Goal: Transaction & Acquisition: Purchase product/service

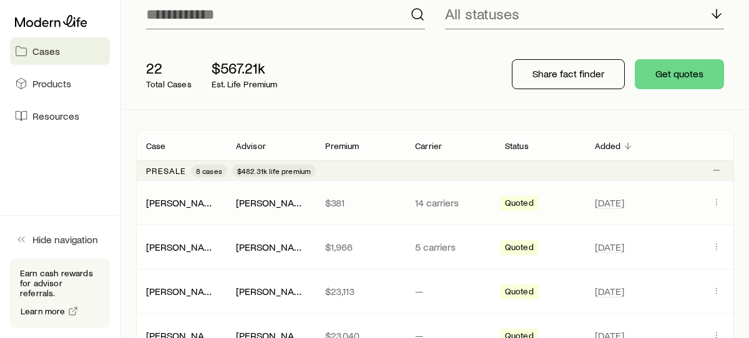
scroll to position [113, 0]
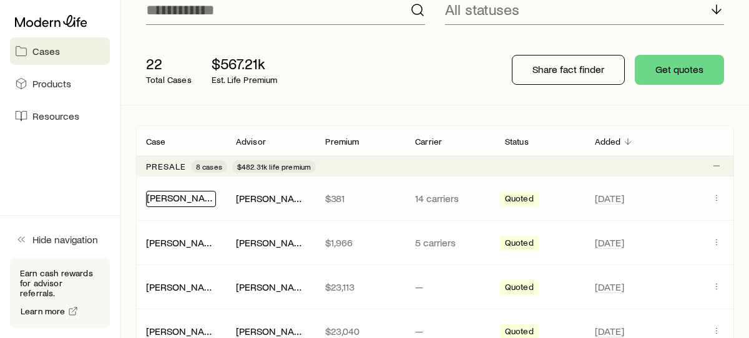
click at [183, 201] on link "[PERSON_NAME]" at bounding box center [184, 198] width 75 height 12
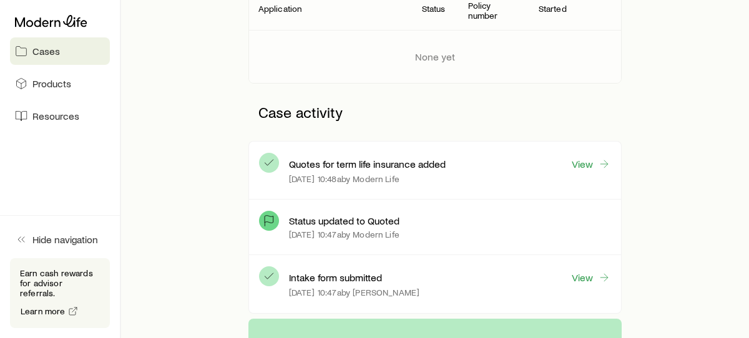
scroll to position [248, 0]
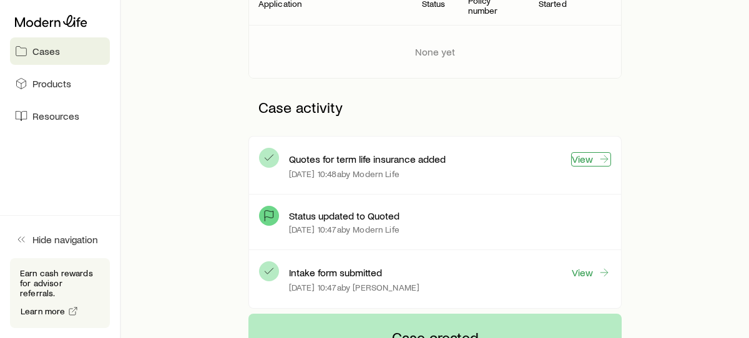
click at [596, 160] on link "View" at bounding box center [591, 159] width 40 height 14
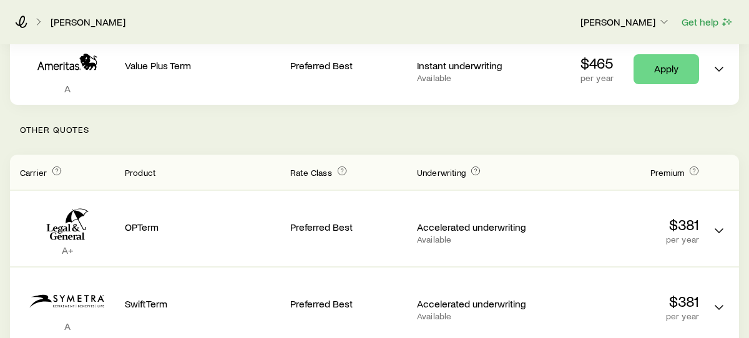
scroll to position [233, 0]
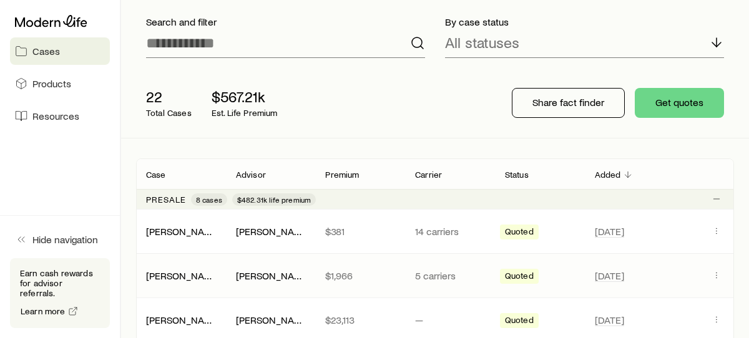
scroll to position [83, 0]
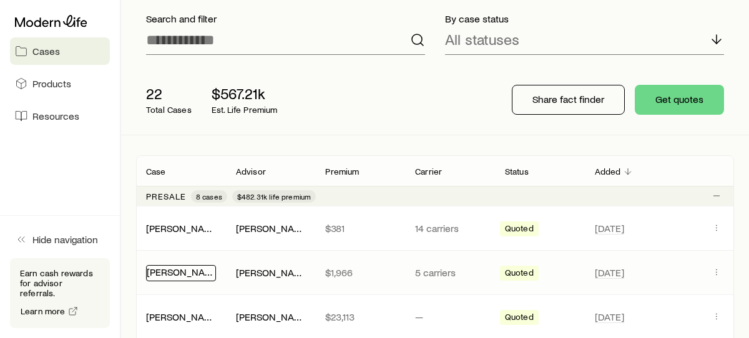
click at [174, 274] on link "[PERSON_NAME]" at bounding box center [184, 272] width 75 height 12
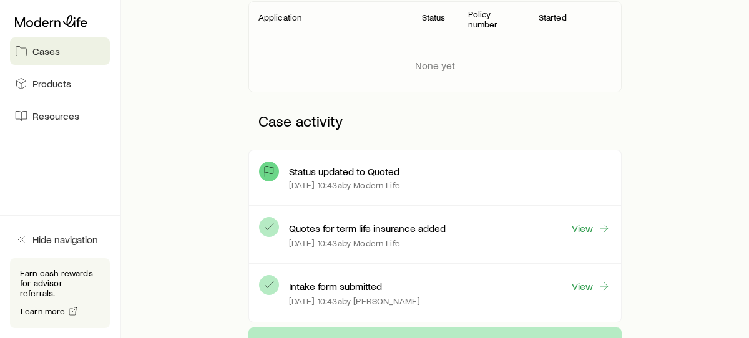
scroll to position [242, 0]
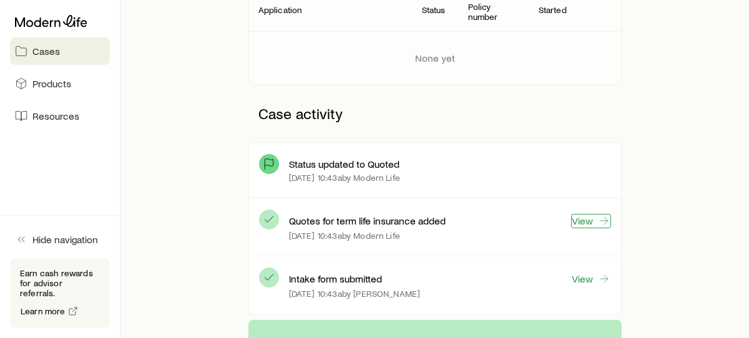
click at [589, 222] on link "View" at bounding box center [591, 221] width 40 height 14
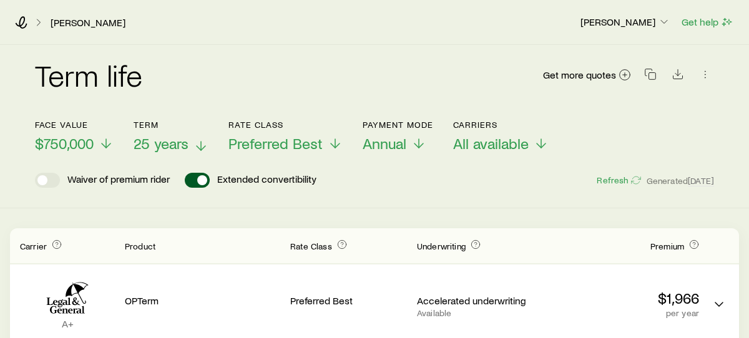
click at [201, 146] on line at bounding box center [201, 146] width 0 height 9
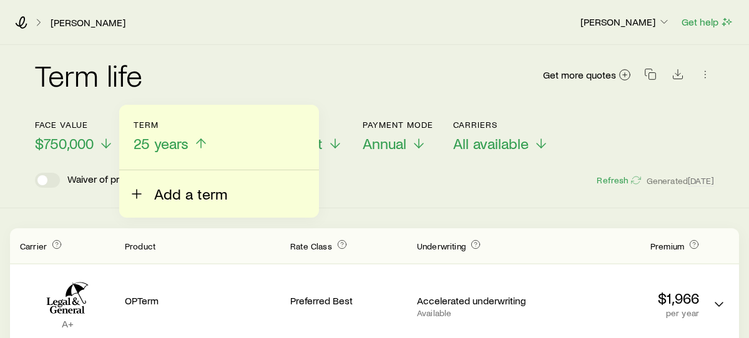
click at [183, 194] on span "Add a term" at bounding box center [190, 193] width 73 height 17
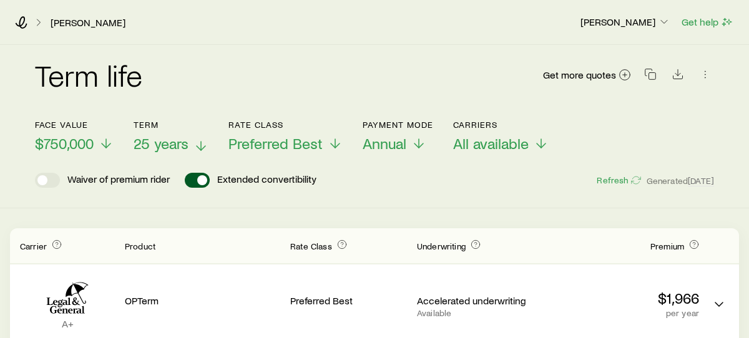
click at [416, 189] on div "Term life Get more quotes Face value $750,000 Term 25 years Rate Class Preferre…" at bounding box center [374, 127] width 749 height 164
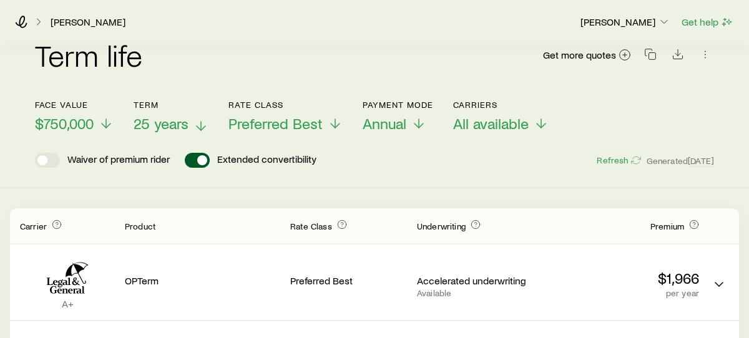
scroll to position [24, 0]
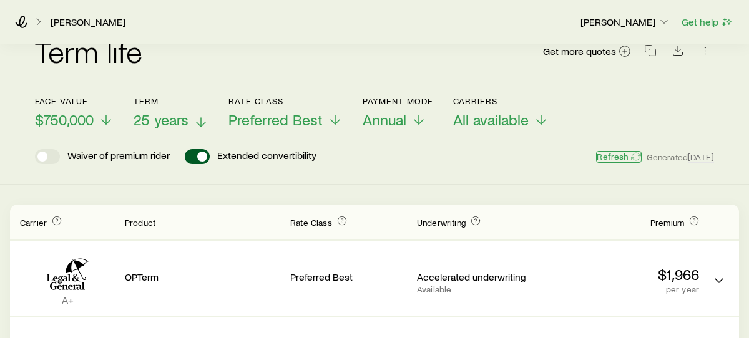
click at [600, 155] on button "Refresh" at bounding box center [618, 157] width 45 height 12
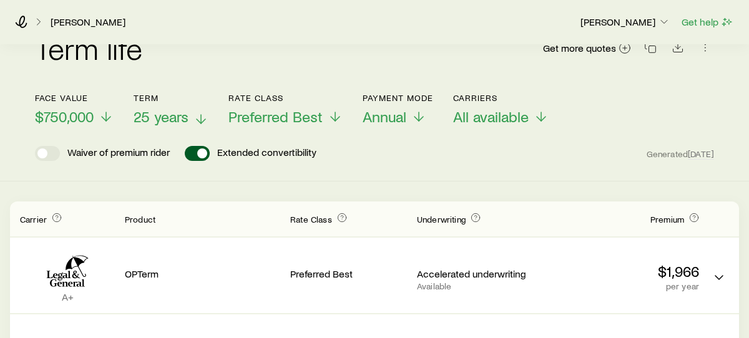
scroll to position [0, 0]
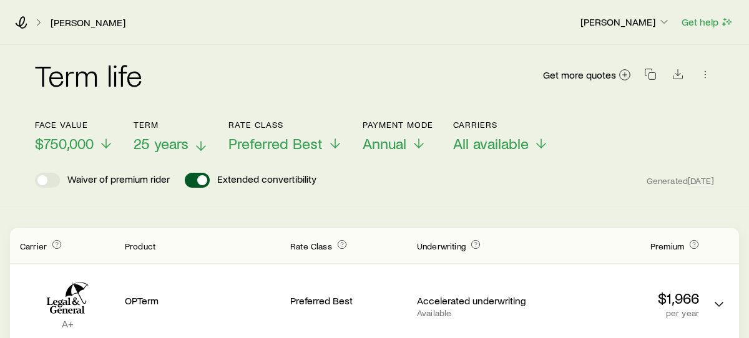
click at [202, 147] on icon at bounding box center [200, 146] width 15 height 15
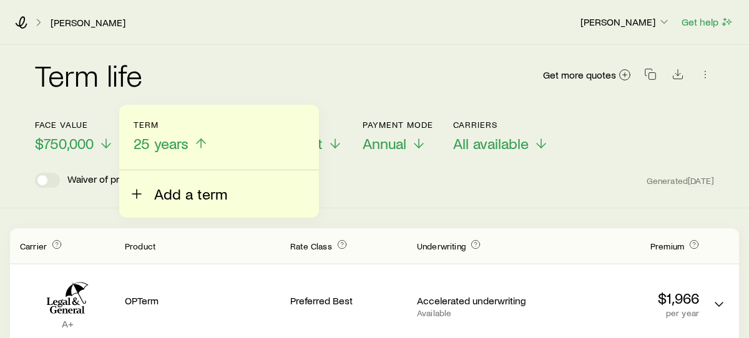
click at [174, 192] on span "Add a term" at bounding box center [190, 193] width 73 height 17
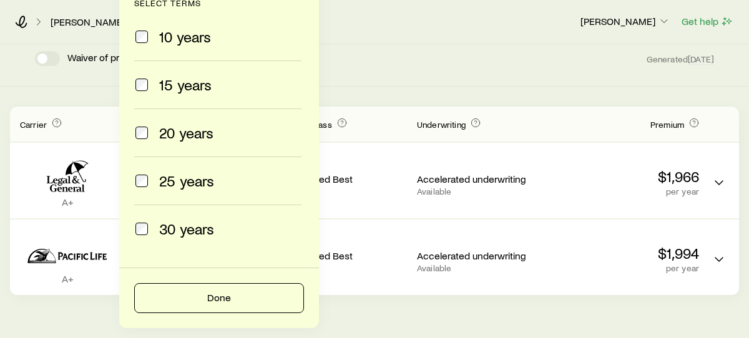
scroll to position [164, 0]
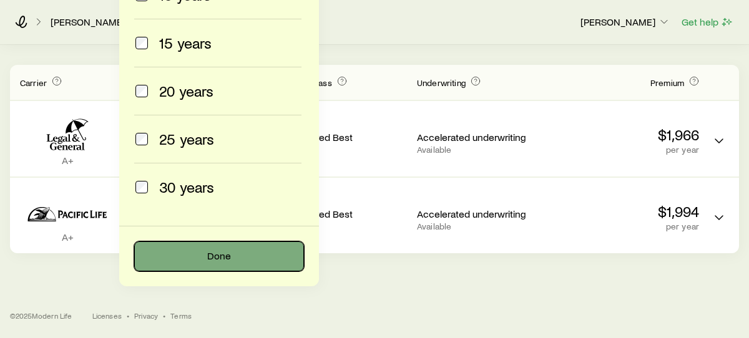
click at [213, 253] on button "Done" at bounding box center [219, 257] width 170 height 30
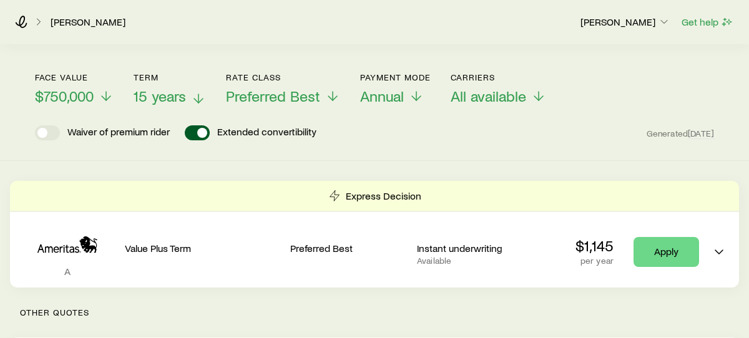
scroll to position [44, 0]
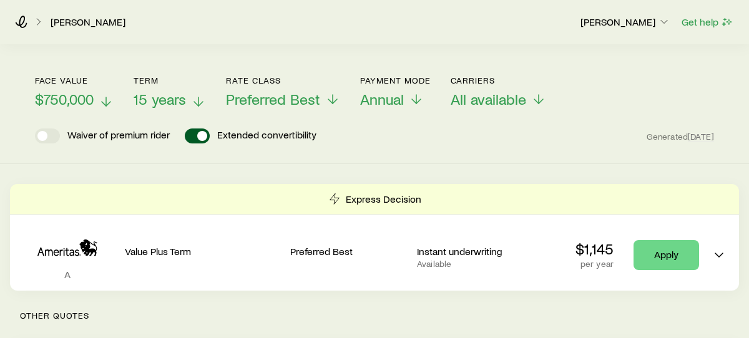
click at [107, 103] on icon at bounding box center [106, 101] width 15 height 15
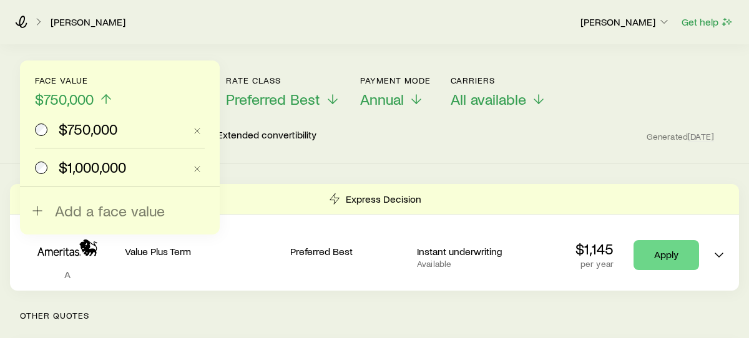
click at [79, 164] on span "$1,000,000" at bounding box center [92, 167] width 67 height 17
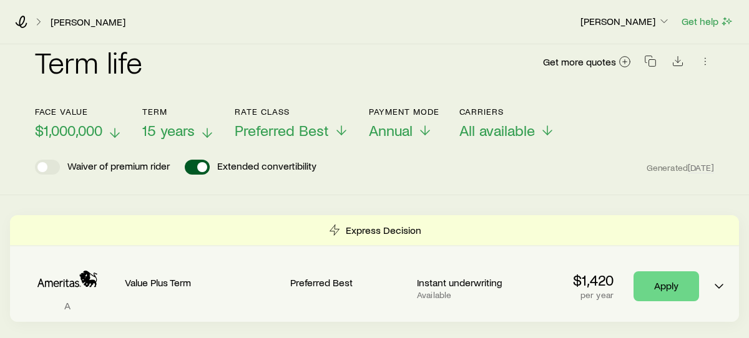
scroll to position [0, 0]
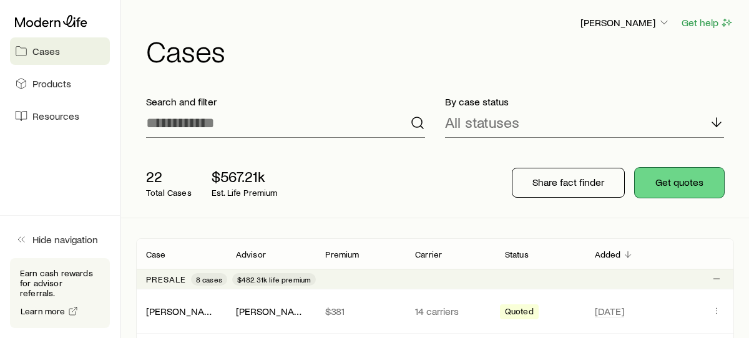
click at [675, 192] on button "Get quotes" at bounding box center [679, 183] width 89 height 30
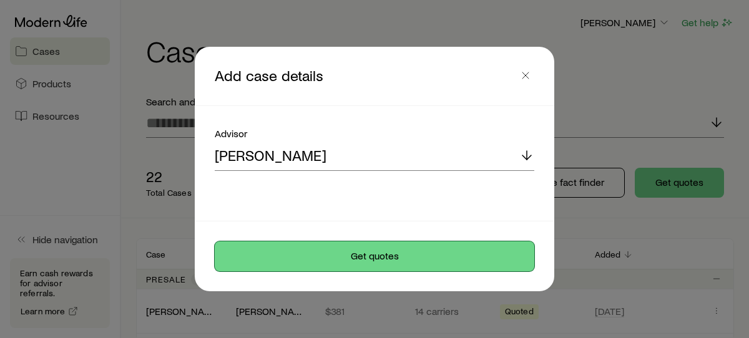
click at [400, 256] on button "Get quotes" at bounding box center [375, 257] width 320 height 30
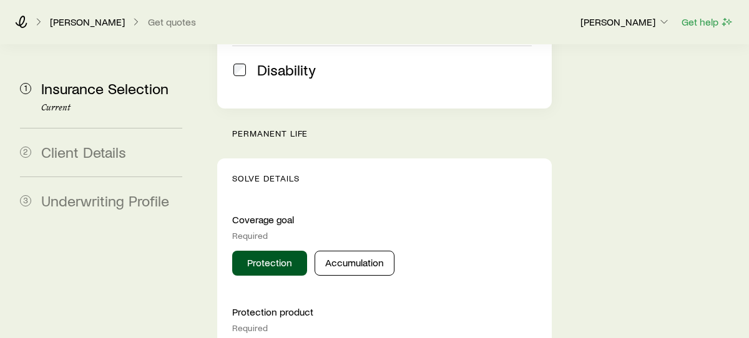
scroll to position [480, 0]
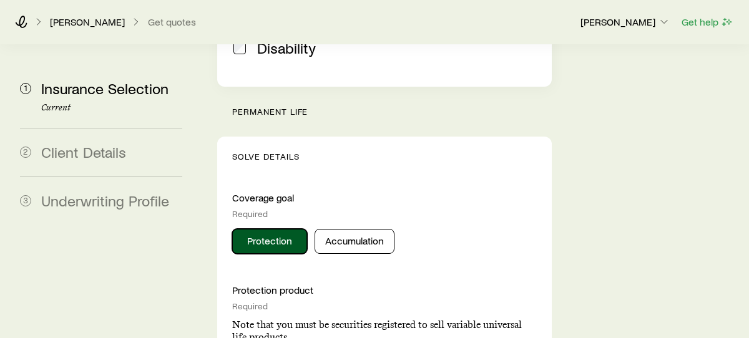
click at [285, 229] on button "Protection" at bounding box center [269, 241] width 75 height 25
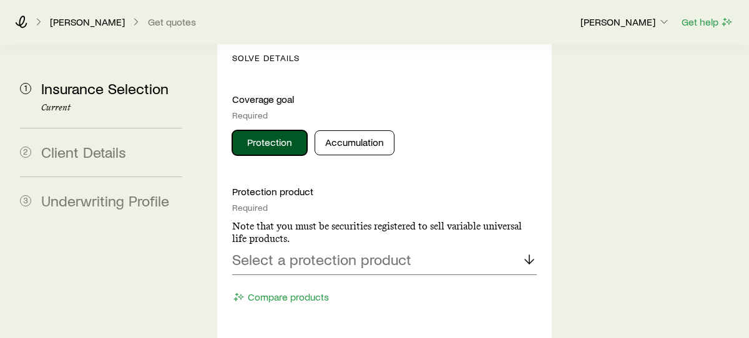
scroll to position [579, 0]
click at [363, 250] on p "Select a protection product" at bounding box center [321, 258] width 179 height 17
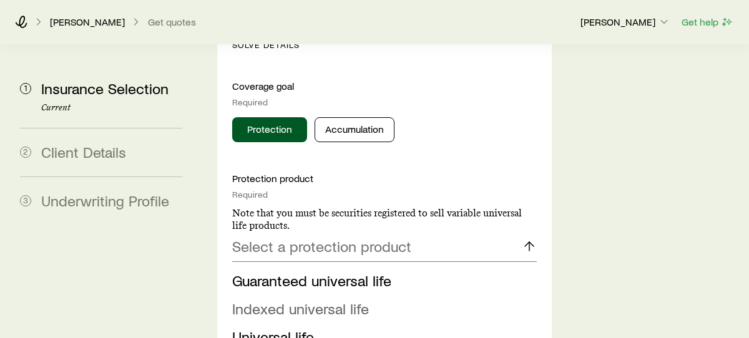
click at [326, 300] on span "Indexed universal life" at bounding box center [300, 309] width 137 height 18
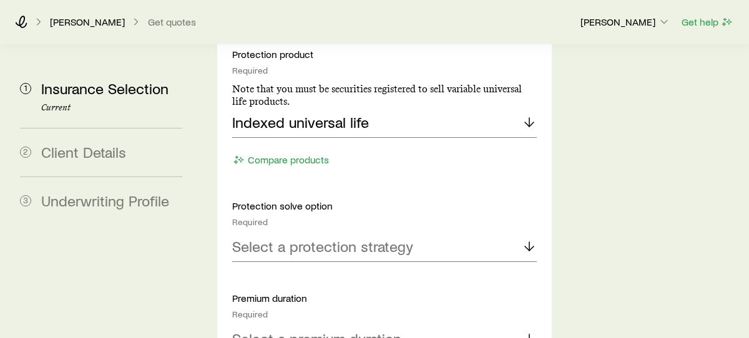
scroll to position [721, 0]
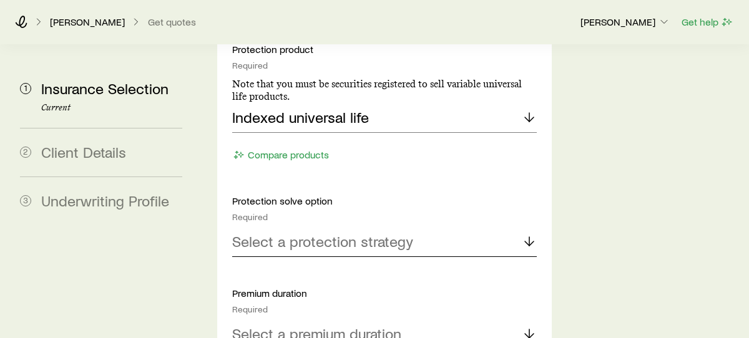
click at [387, 233] on p "Select a protection strategy" at bounding box center [322, 241] width 181 height 17
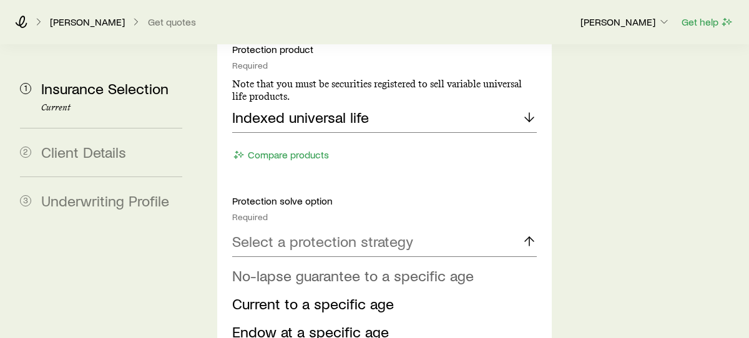
click at [308, 266] on span "No-lapse guarantee to a specific age" at bounding box center [353, 275] width 242 height 18
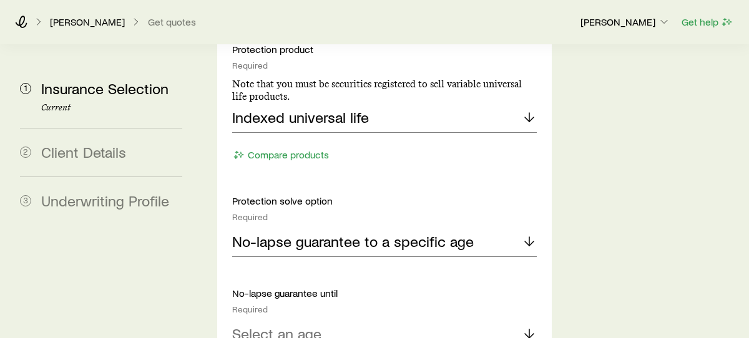
scroll to position [720, 0]
click at [522, 327] on icon at bounding box center [529, 334] width 15 height 15
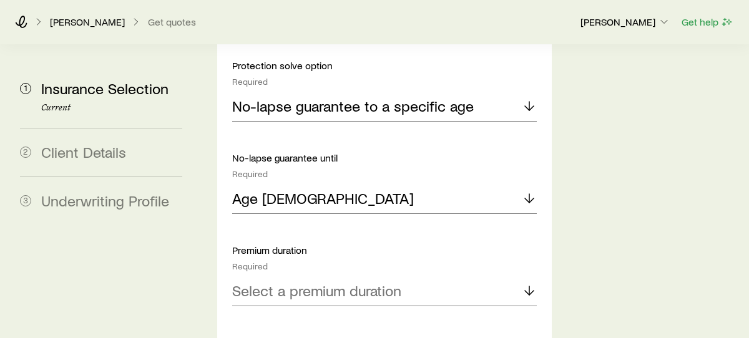
scroll to position [863, 0]
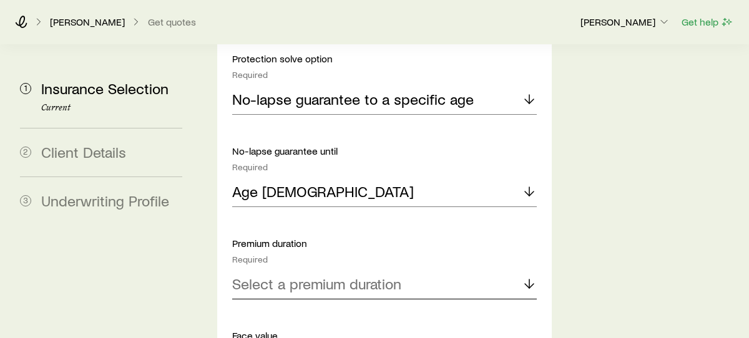
click at [523, 276] on icon at bounding box center [529, 283] width 15 height 15
click at [301, 309] on span "Continuous Pay (Level Pay)" at bounding box center [319, 318] width 175 height 18
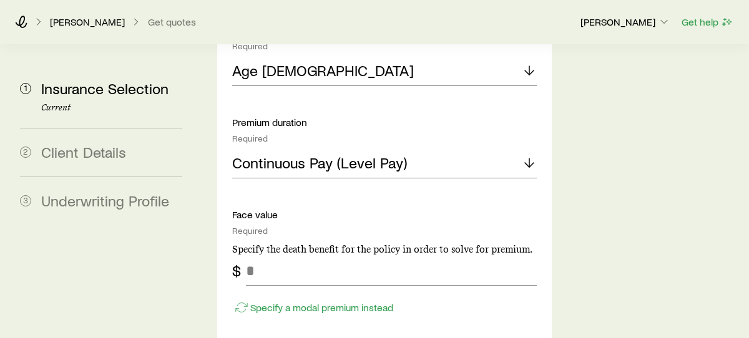
scroll to position [985, 0]
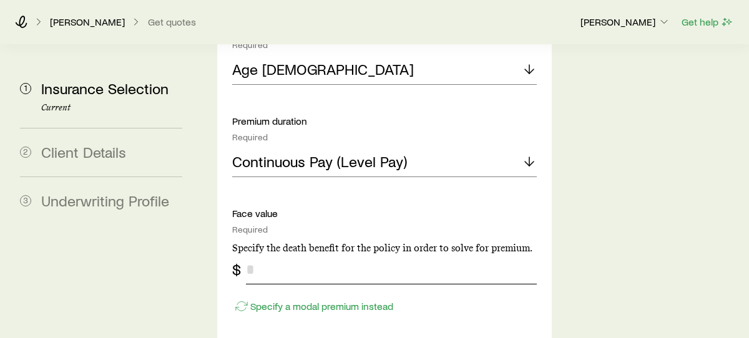
click at [263, 255] on input "tel" at bounding box center [391, 270] width 291 height 30
type input "*******"
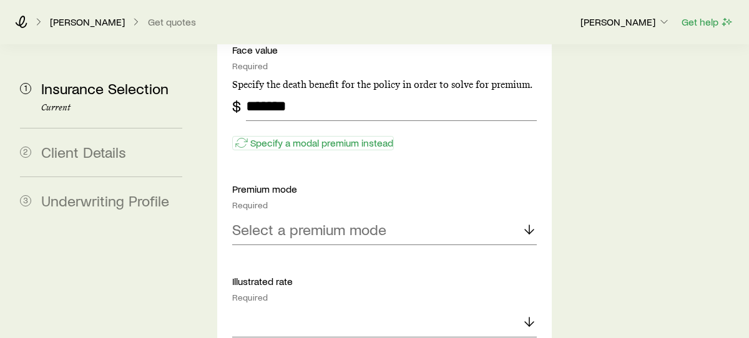
scroll to position [1150, 0]
click at [387, 214] on div "Select a premium mode" at bounding box center [384, 229] width 305 height 30
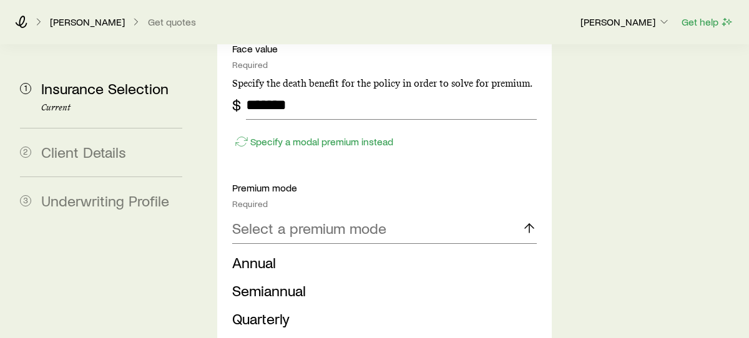
click at [284, 249] on li "Annual" at bounding box center [380, 263] width 297 height 28
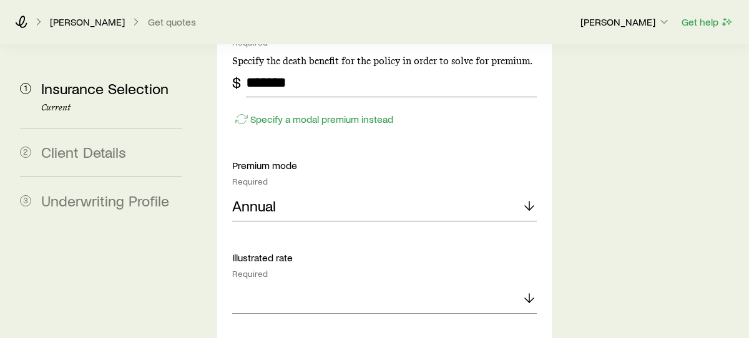
scroll to position [1195, 0]
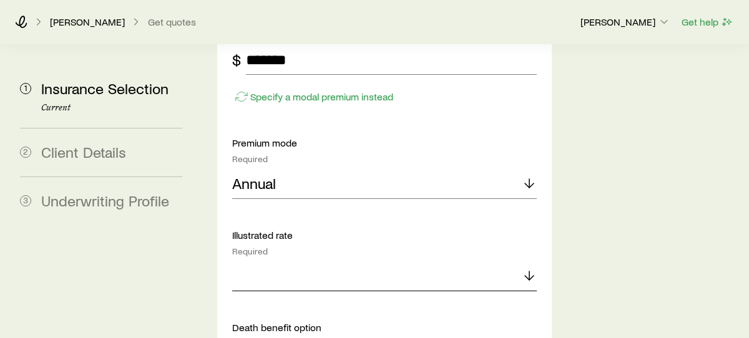
click at [524, 268] on icon at bounding box center [529, 275] width 15 height 15
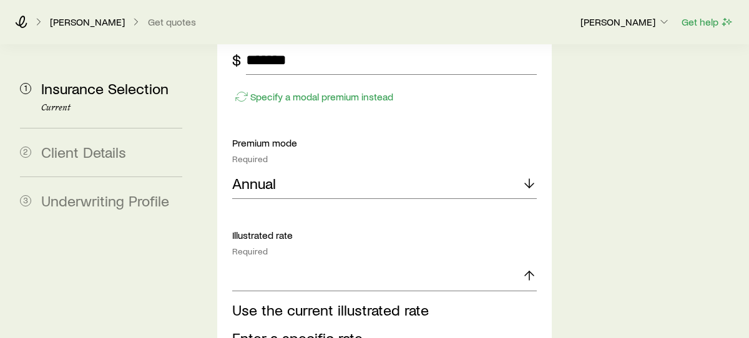
click at [376, 301] on span "Use the current illustrated rate" at bounding box center [330, 310] width 197 height 18
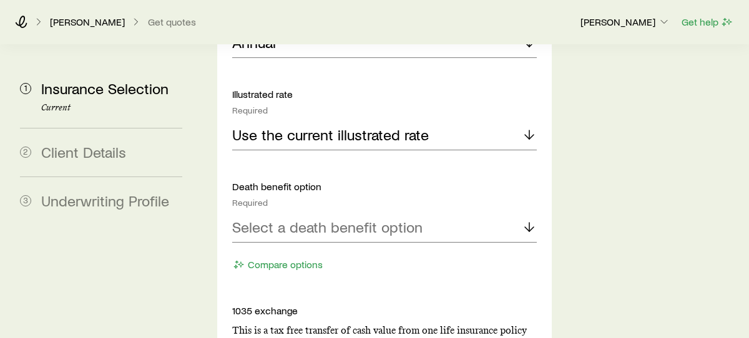
scroll to position [1338, 0]
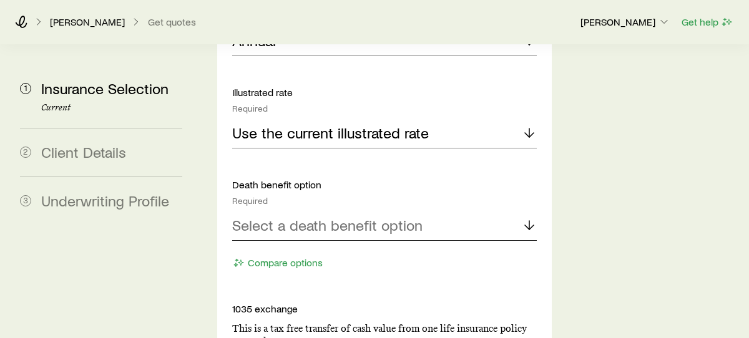
click at [534, 218] on icon at bounding box center [529, 225] width 15 height 15
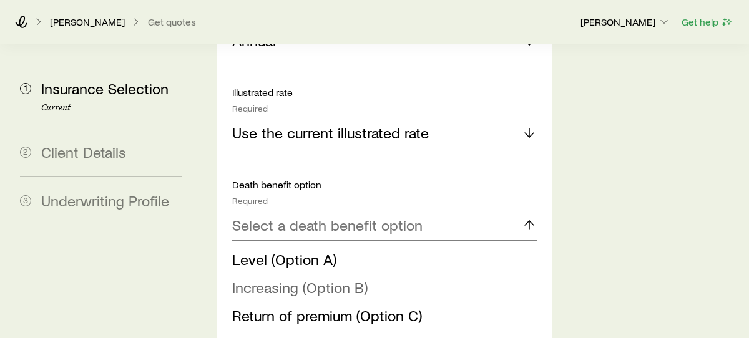
click at [311, 278] on span "Increasing (Option B)" at bounding box center [299, 287] width 135 height 18
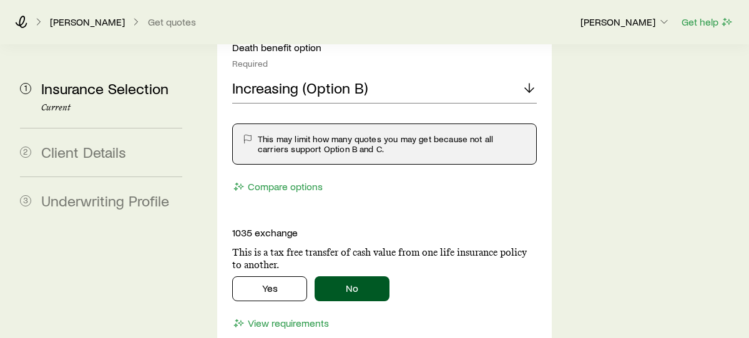
scroll to position [1479, 0]
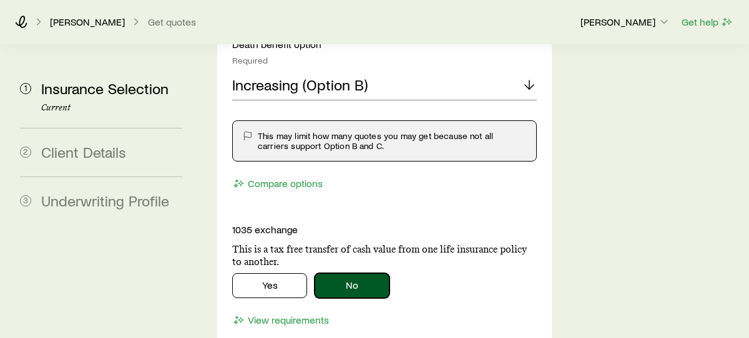
click at [342, 273] on button "No" at bounding box center [352, 285] width 75 height 25
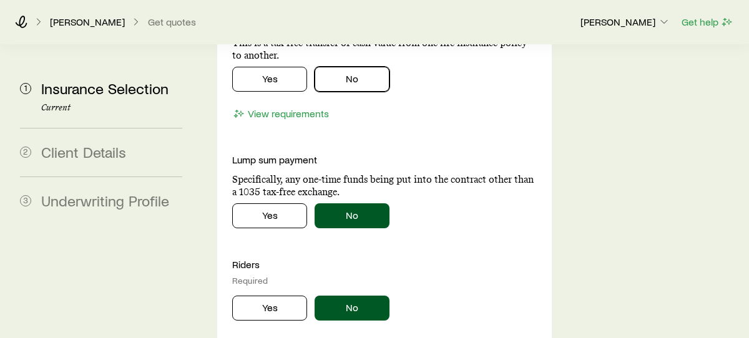
scroll to position [1686, 0]
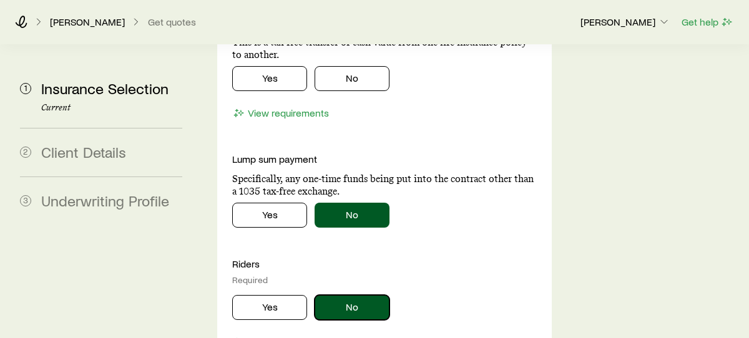
click at [362, 295] on button "No" at bounding box center [352, 307] width 75 height 25
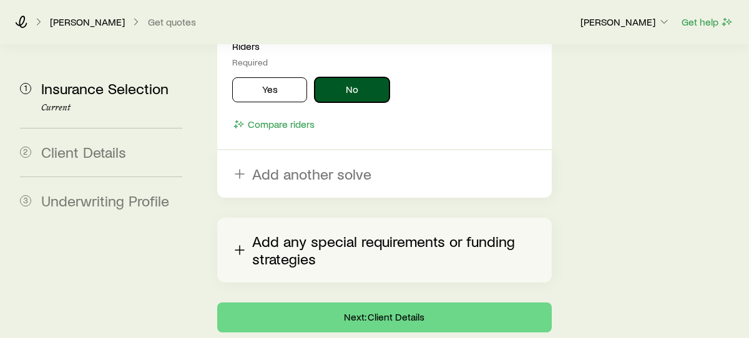
scroll to position [1913, 0]
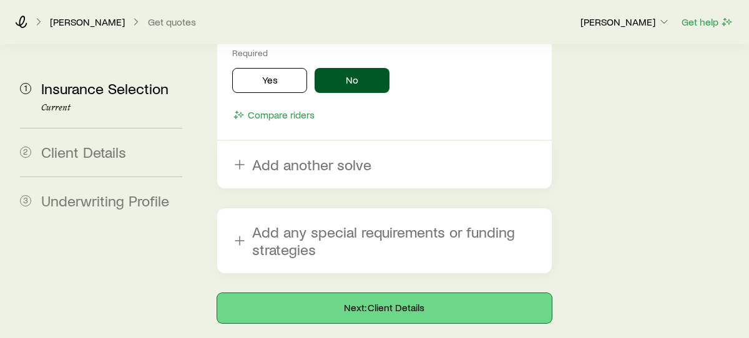
click at [389, 293] on button "Next: Client Details" at bounding box center [384, 308] width 335 height 30
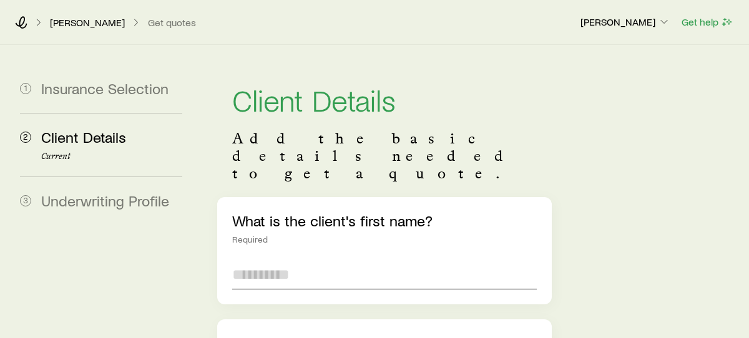
click at [360, 260] on input "text" at bounding box center [384, 275] width 305 height 30
type input "*******"
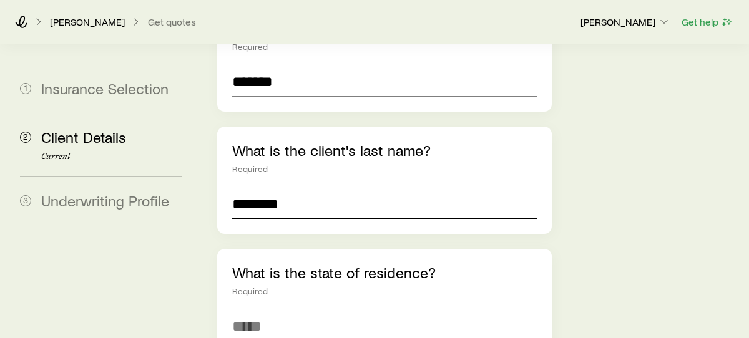
type input "********"
click at [363, 311] on input at bounding box center [384, 326] width 305 height 30
type input "**********"
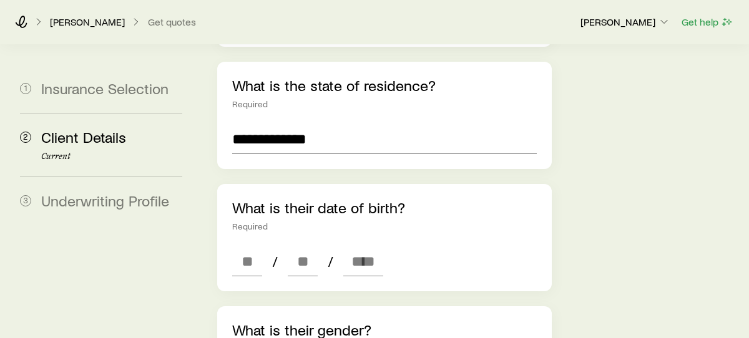
scroll to position [381, 0]
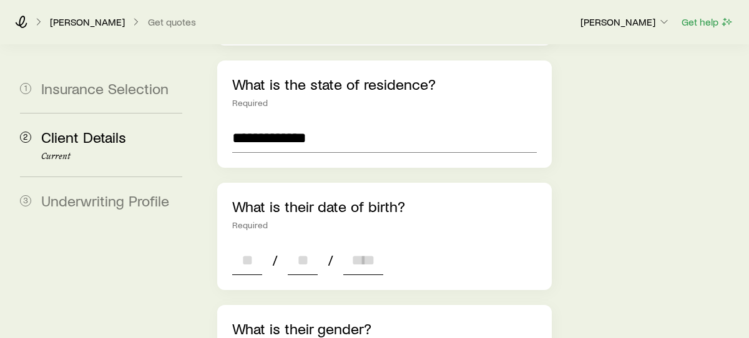
drag, startPoint x: 249, startPoint y: 223, endPoint x: 264, endPoint y: 227, distance: 15.3
click at [250, 245] on input at bounding box center [247, 260] width 30 height 30
type input "**"
type input "****"
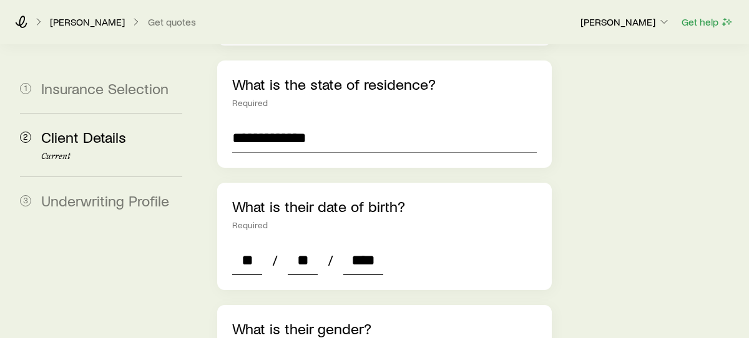
type input "*"
type input "****"
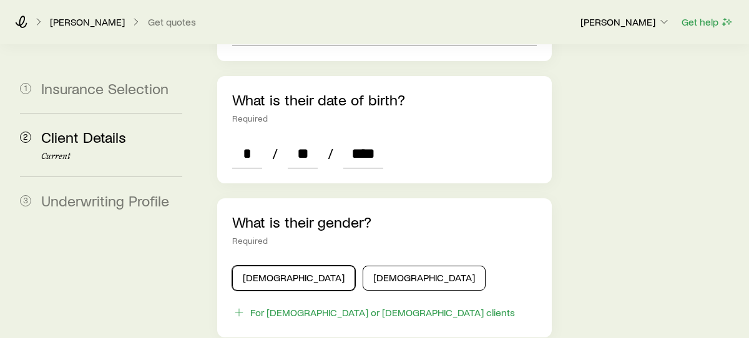
scroll to position [490, 0]
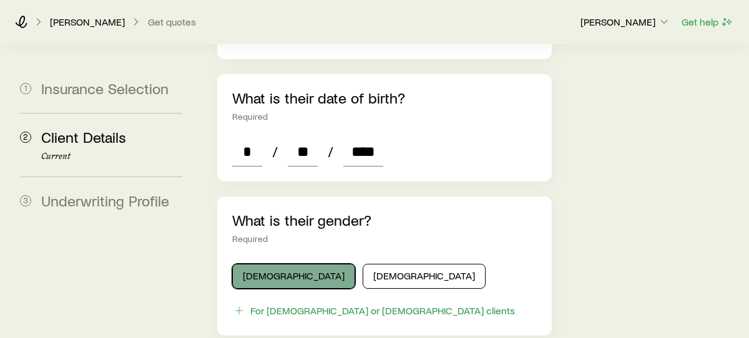
click at [248, 264] on button "[DEMOGRAPHIC_DATA]" at bounding box center [293, 276] width 123 height 25
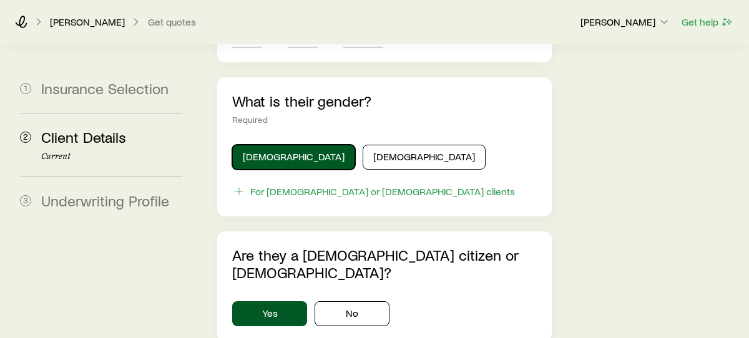
scroll to position [610, 0]
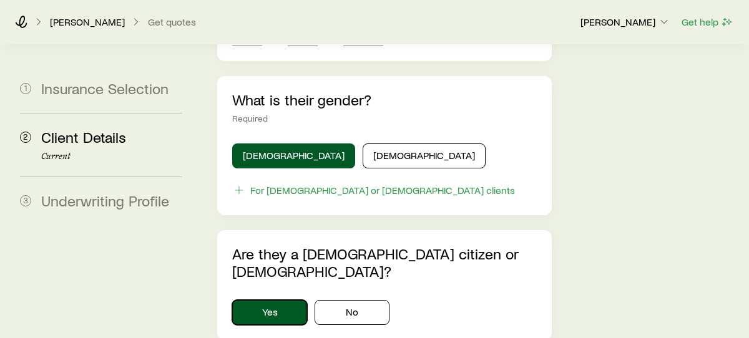
click at [285, 300] on button "Yes" at bounding box center [269, 312] width 75 height 25
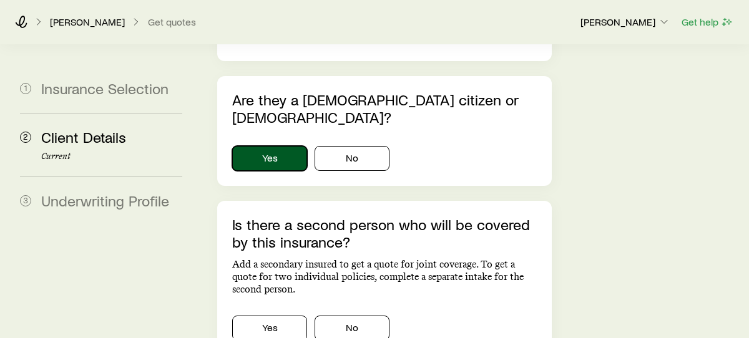
scroll to position [766, 0]
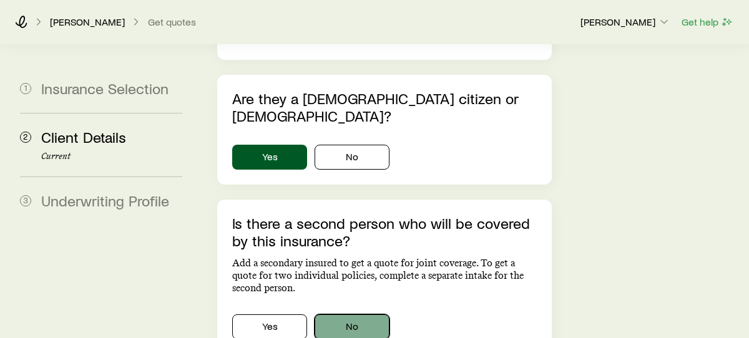
click at [336, 315] on button "No" at bounding box center [352, 327] width 75 height 25
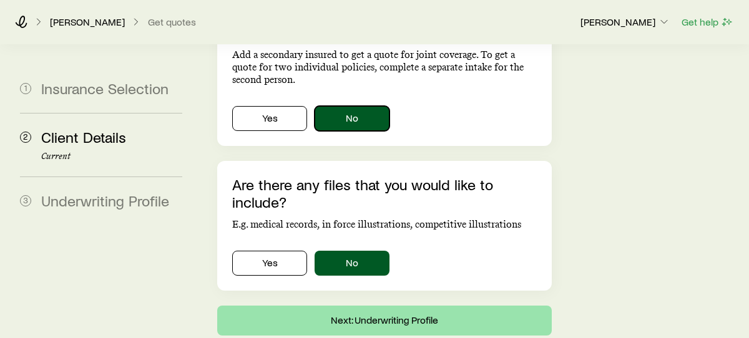
scroll to position [977, 0]
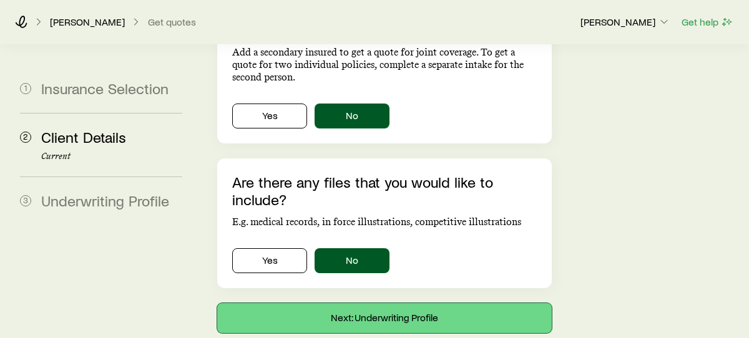
click at [379, 303] on button "Next: Underwriting Profile" at bounding box center [384, 318] width 335 height 30
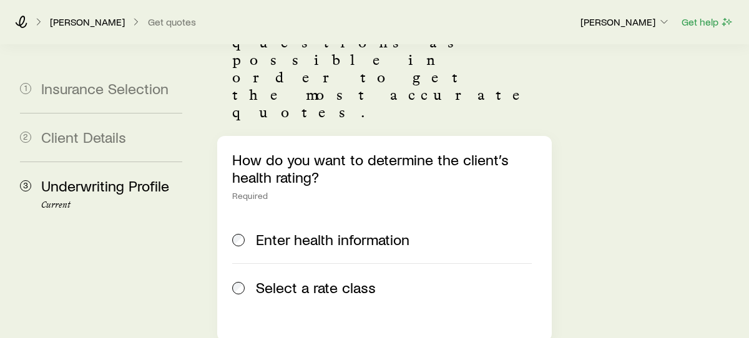
scroll to position [119, 0]
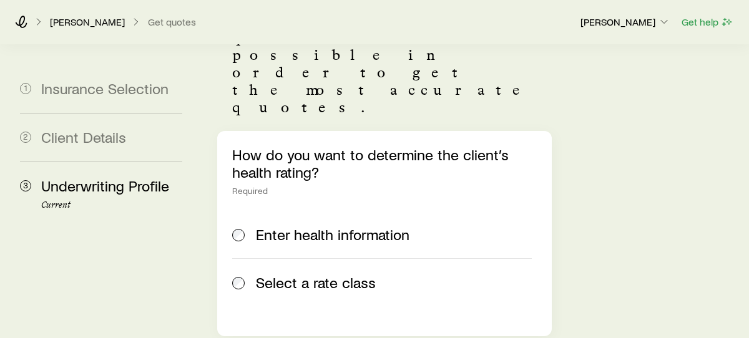
click at [268, 274] on span "Select a rate class" at bounding box center [316, 282] width 120 height 17
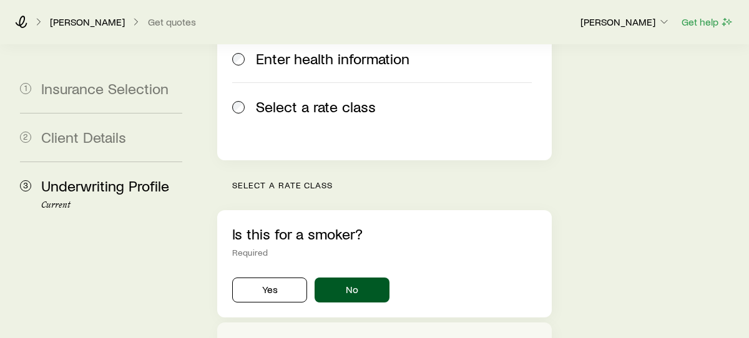
scroll to position [306, 0]
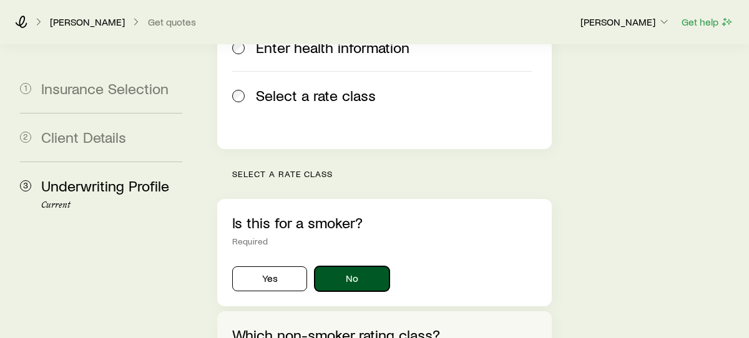
click at [351, 266] on button "No" at bounding box center [352, 278] width 75 height 25
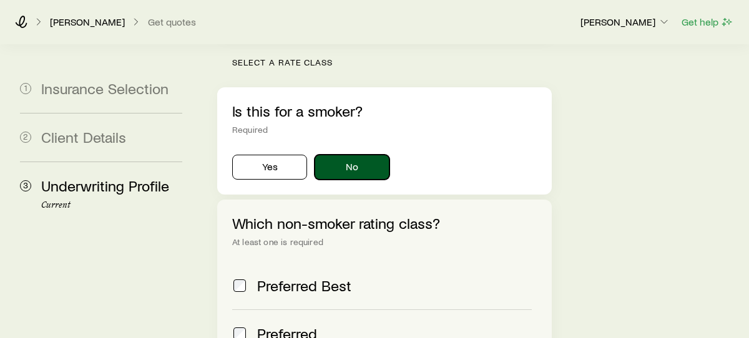
scroll to position [420, 0]
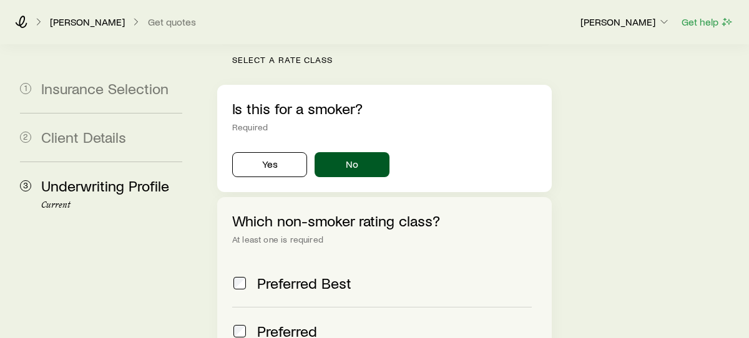
click at [258, 275] on span "Preferred Best" at bounding box center [304, 283] width 94 height 17
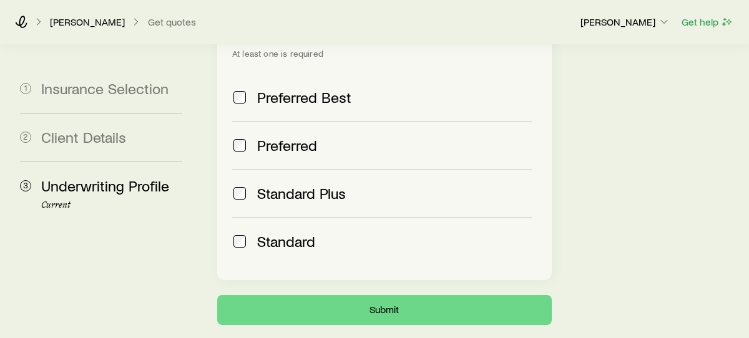
scroll to position [607, 0]
click at [386, 295] on button "Submit" at bounding box center [384, 310] width 335 height 30
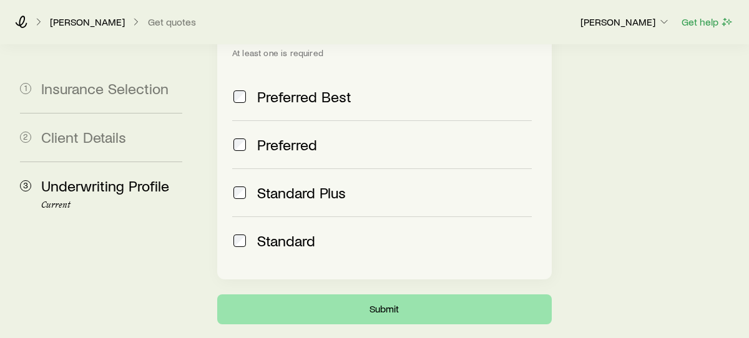
scroll to position [0, 0]
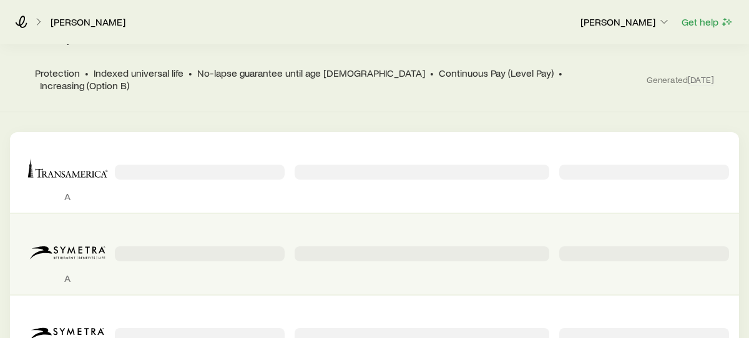
scroll to position [138, 0]
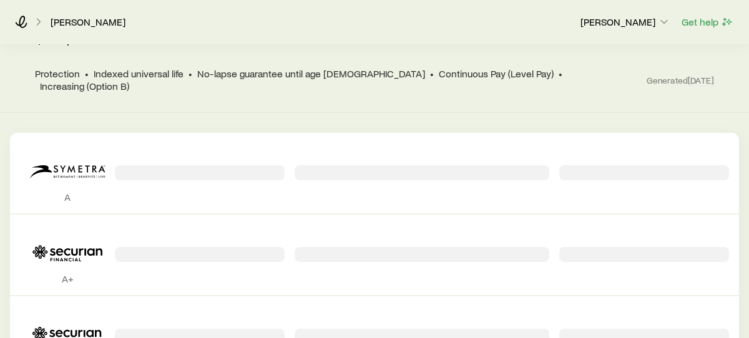
click at [673, 77] on span "Generated [DATE]" at bounding box center [680, 80] width 67 height 11
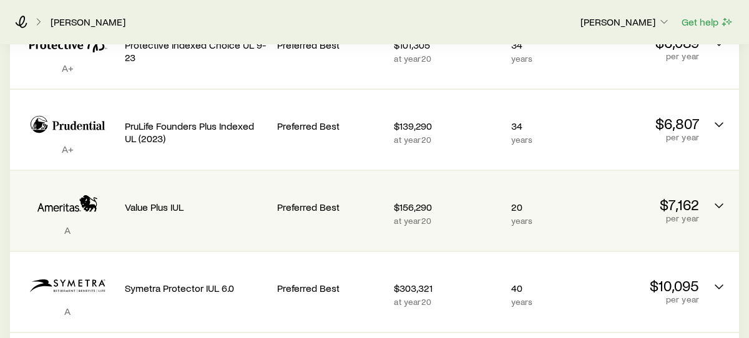
scroll to position [506, 0]
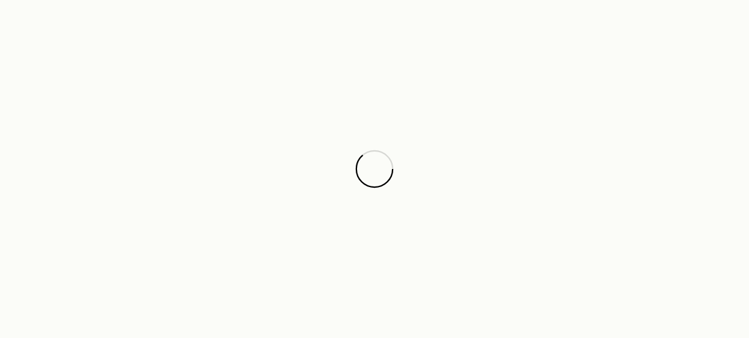
scroll to position [1489, 0]
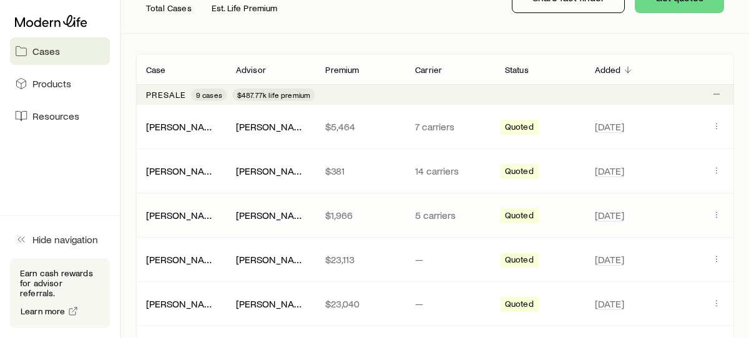
scroll to position [195, 0]
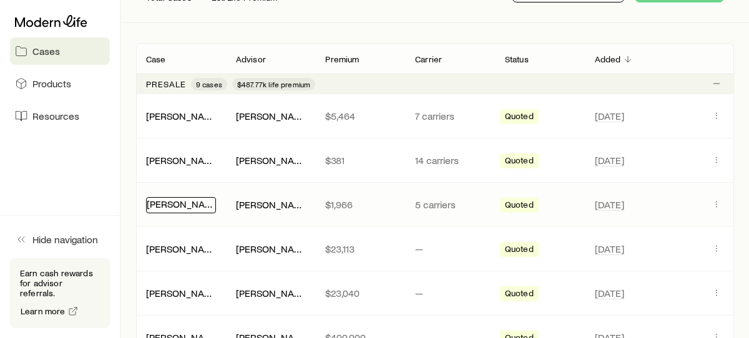
click at [167, 207] on link "[PERSON_NAME]" at bounding box center [184, 204] width 75 height 12
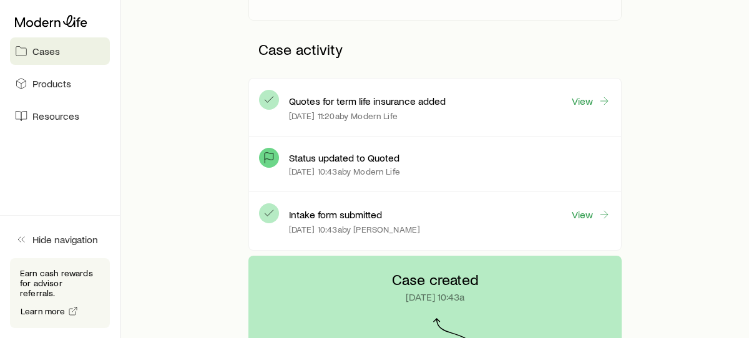
scroll to position [308, 0]
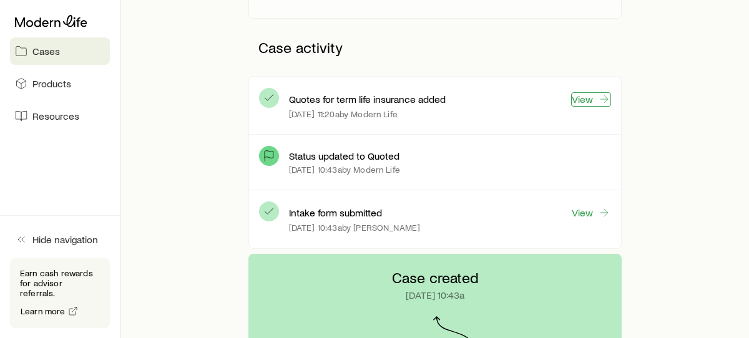
click at [608, 94] on icon at bounding box center [604, 99] width 12 height 12
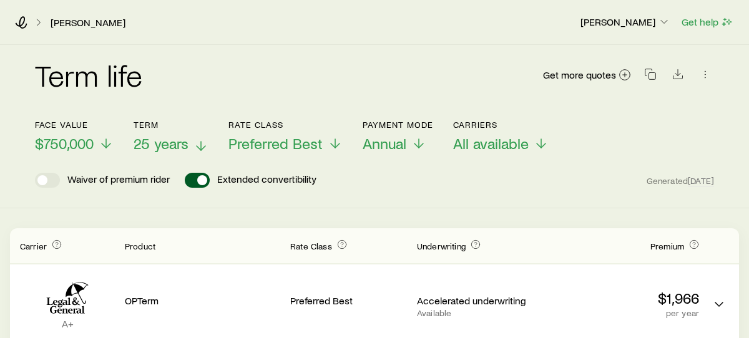
click at [203, 144] on icon at bounding box center [200, 146] width 15 height 15
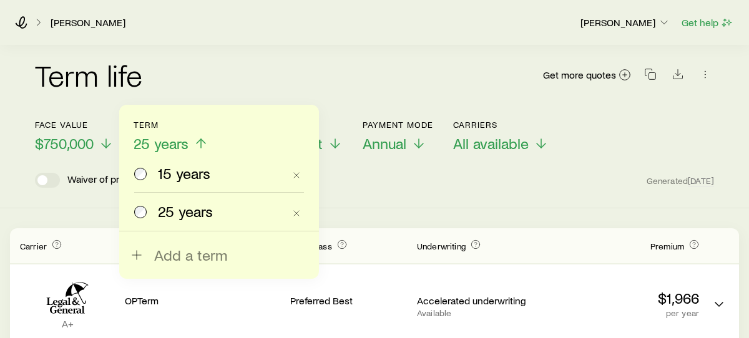
scroll to position [5, 0]
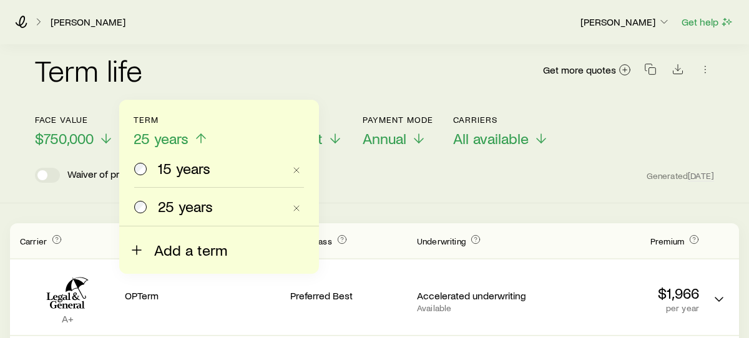
click at [162, 246] on span "Add a term" at bounding box center [190, 250] width 73 height 17
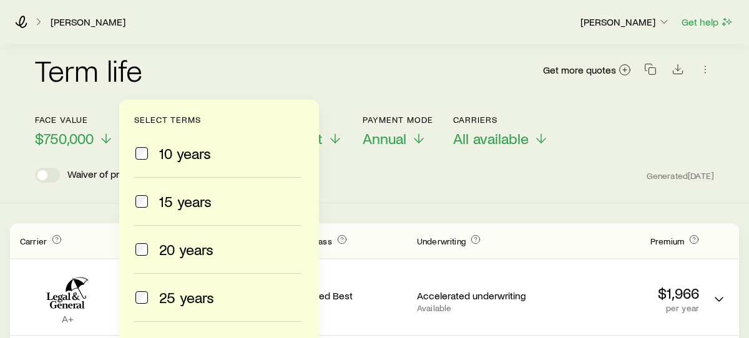
click at [164, 251] on span "20 years" at bounding box center [186, 249] width 54 height 17
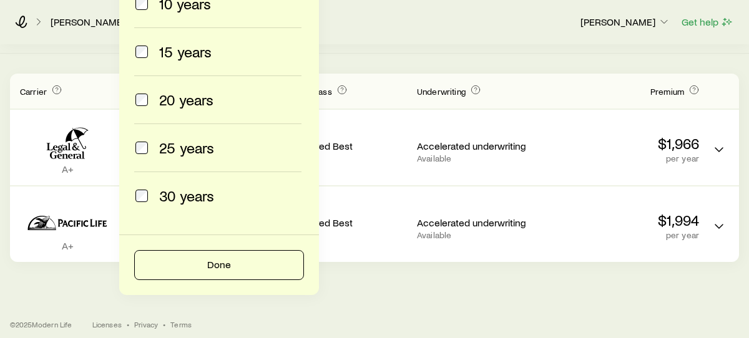
scroll to position [160, 0]
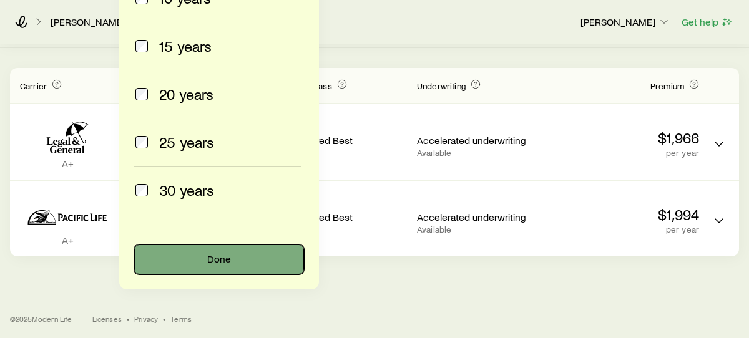
click at [228, 268] on button "Done" at bounding box center [219, 260] width 170 height 30
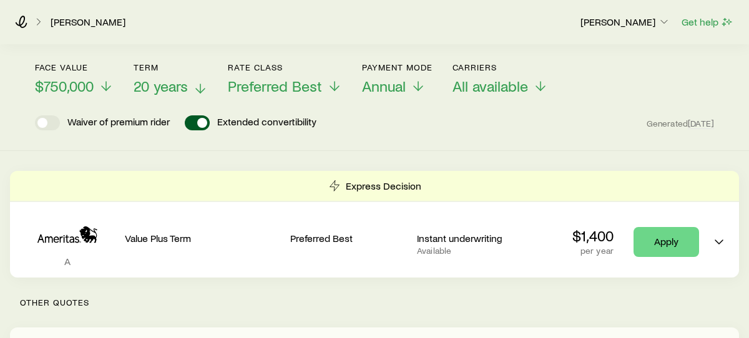
scroll to position [44, 0]
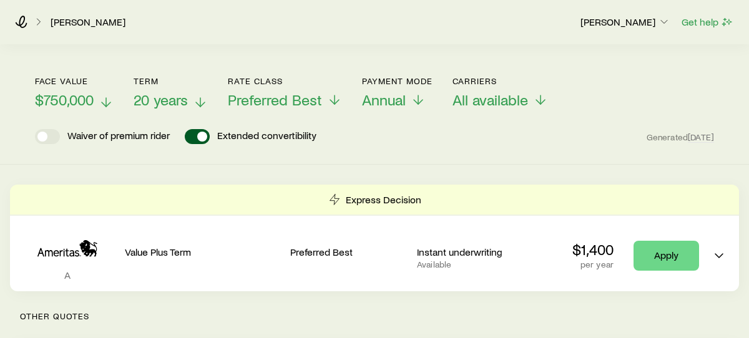
click at [105, 102] on icon at bounding box center [106, 102] width 15 height 15
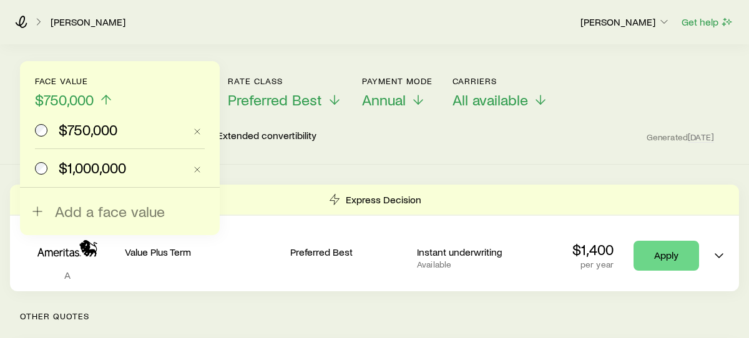
click at [95, 167] on span "$1,000,000" at bounding box center [92, 167] width 67 height 17
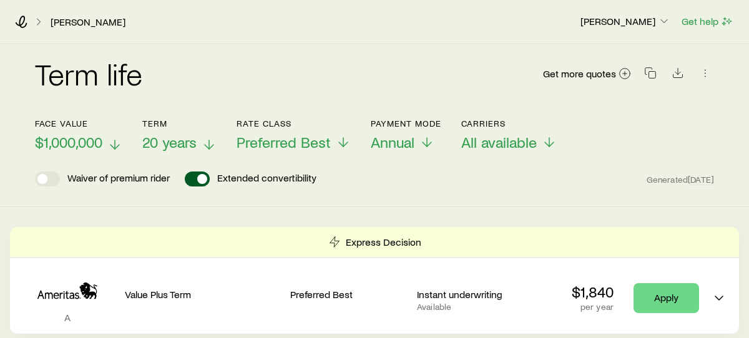
scroll to position [3, 0]
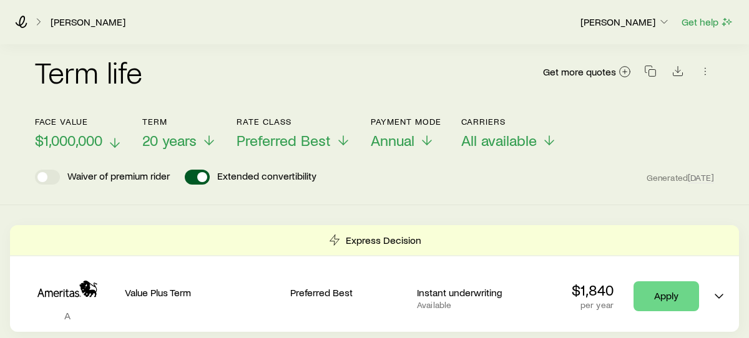
click at [109, 140] on icon at bounding box center [114, 142] width 15 height 15
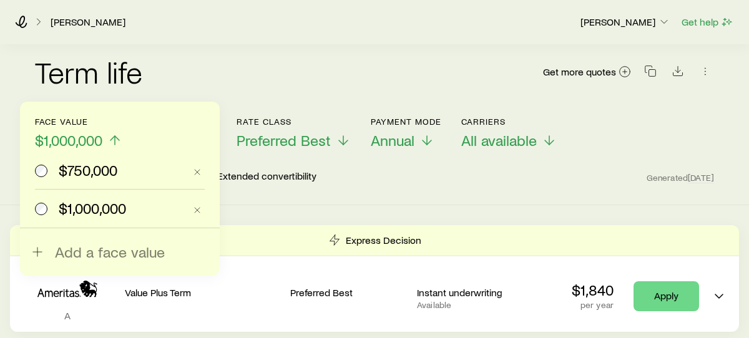
click at [95, 173] on span "$750,000" at bounding box center [88, 170] width 59 height 17
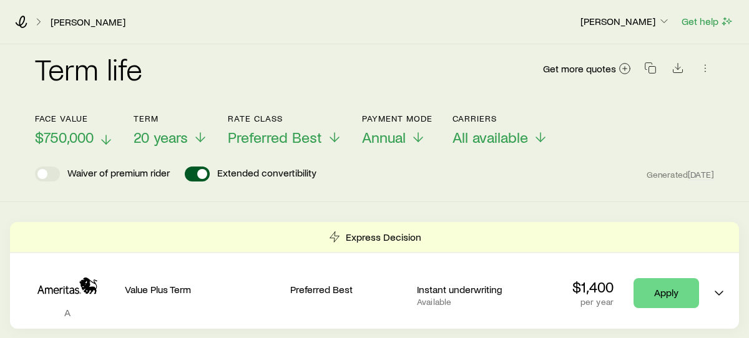
scroll to position [0, 0]
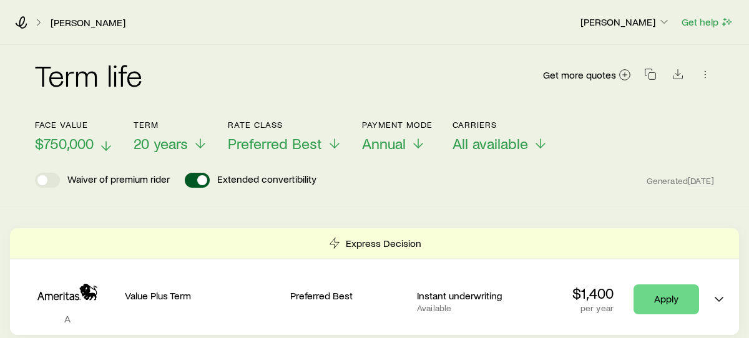
click at [198, 144] on icon at bounding box center [200, 143] width 15 height 15
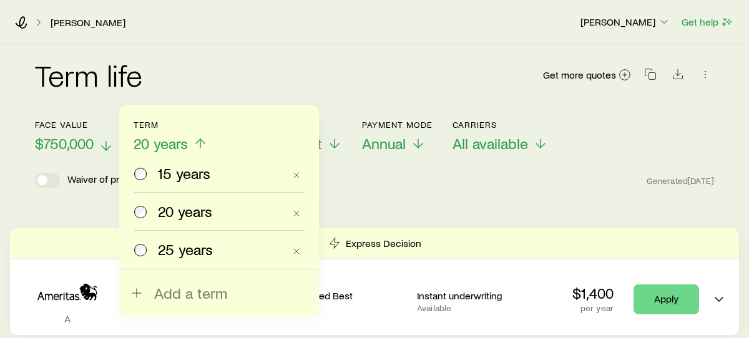
click at [175, 247] on span "25 years" at bounding box center [185, 249] width 55 height 17
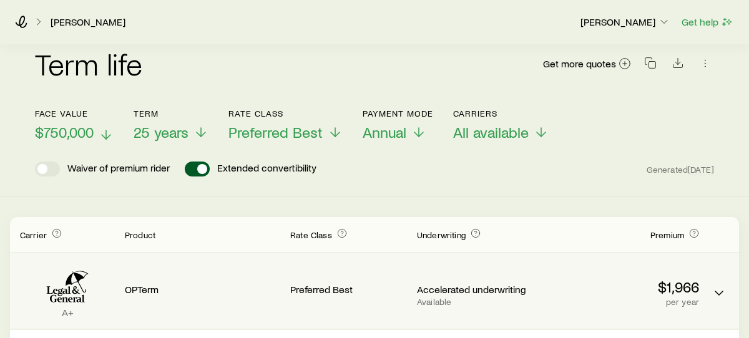
scroll to position [12, 0]
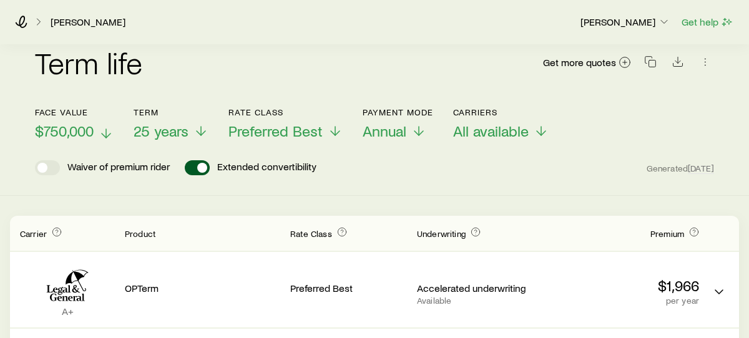
click at [109, 137] on icon at bounding box center [106, 133] width 15 height 15
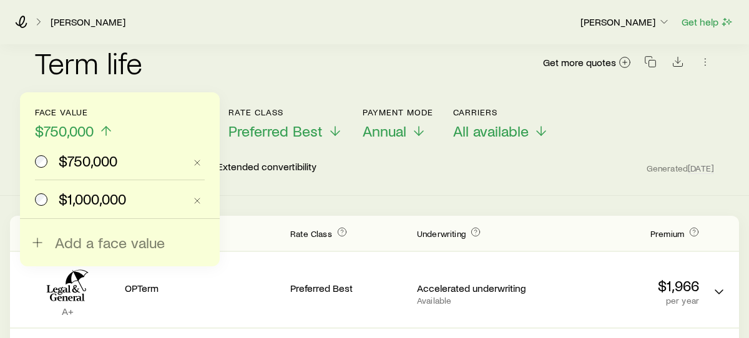
click at [79, 205] on span "$1,000,000" at bounding box center [92, 198] width 67 height 17
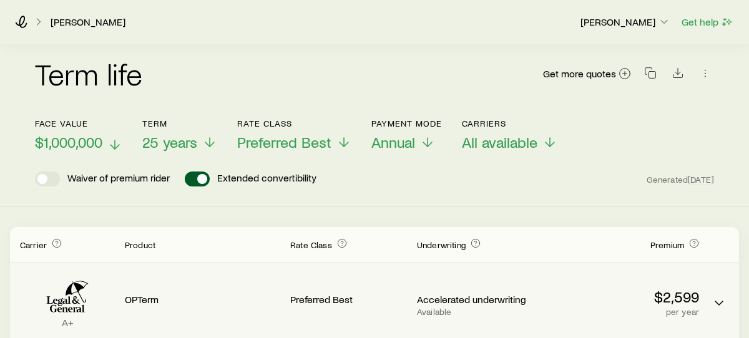
scroll to position [0, 0]
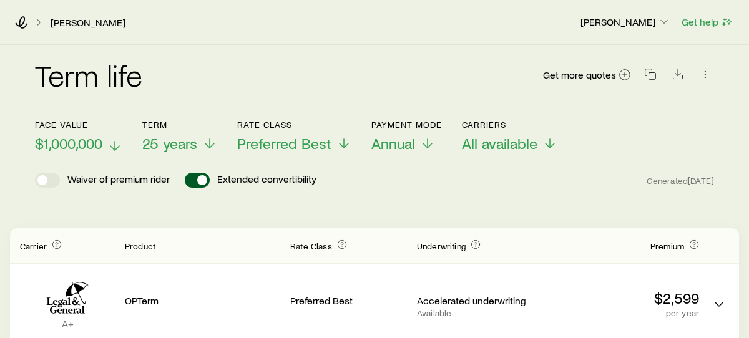
click at [205, 147] on icon at bounding box center [209, 143] width 15 height 15
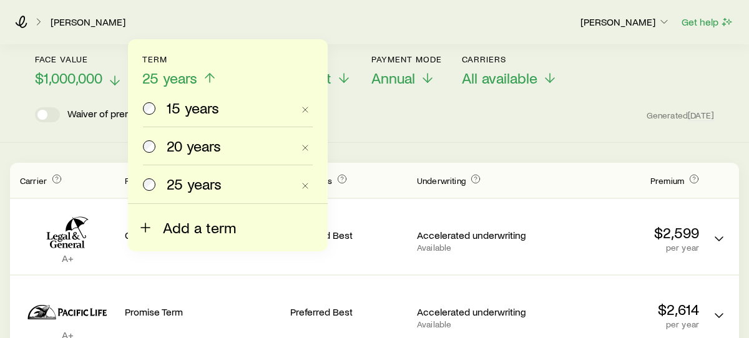
scroll to position [66, 0]
click at [193, 225] on span "Add a term" at bounding box center [199, 226] width 73 height 17
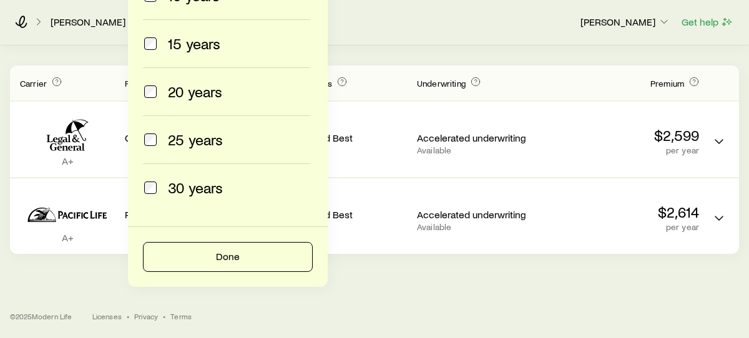
scroll to position [164, 0]
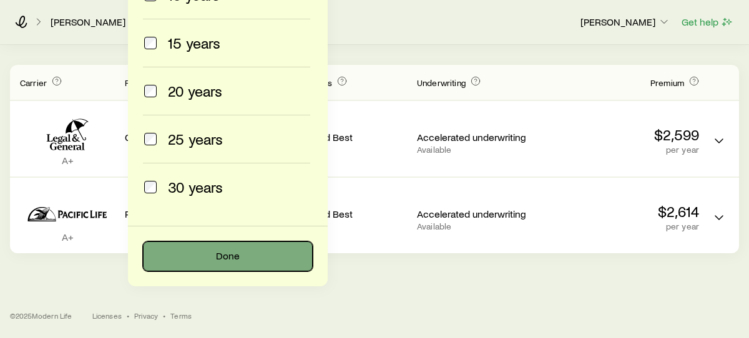
click at [208, 243] on button "Done" at bounding box center [228, 257] width 170 height 30
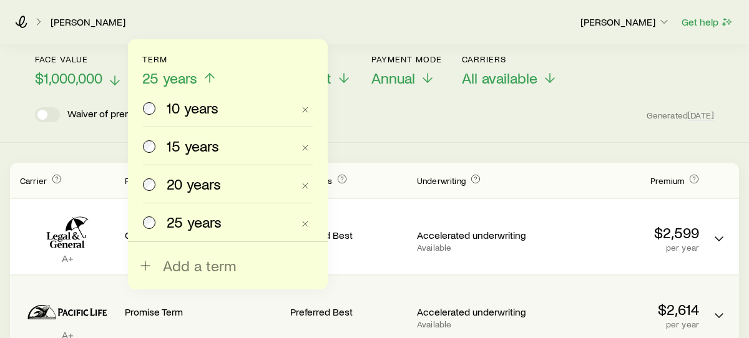
scroll to position [0, 0]
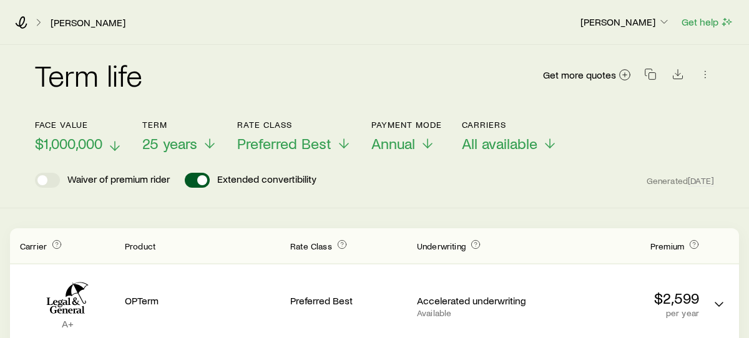
click at [401, 210] on div "Term life Get more quotes Face value $1,000,000 Term 25 years Rate Class Prefer…" at bounding box center [374, 231] width 749 height 372
drag, startPoint x: 187, startPoint y: 142, endPoint x: 180, endPoint y: 147, distance: 8.0
click at [187, 142] on span "25 years" at bounding box center [169, 143] width 55 height 17
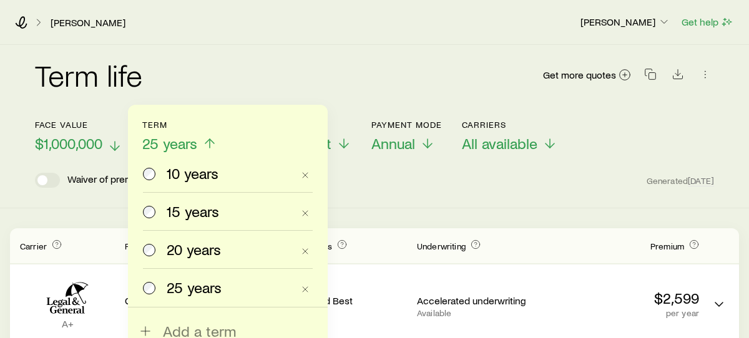
click at [169, 172] on span "10 years" at bounding box center [193, 173] width 52 height 17
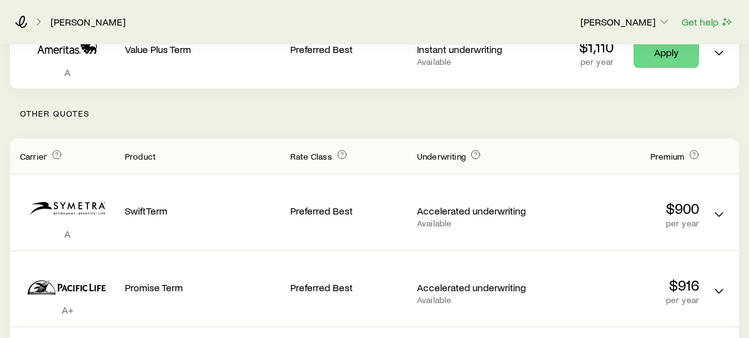
scroll to position [247, 0]
